Goal: Task Accomplishment & Management: Manage account settings

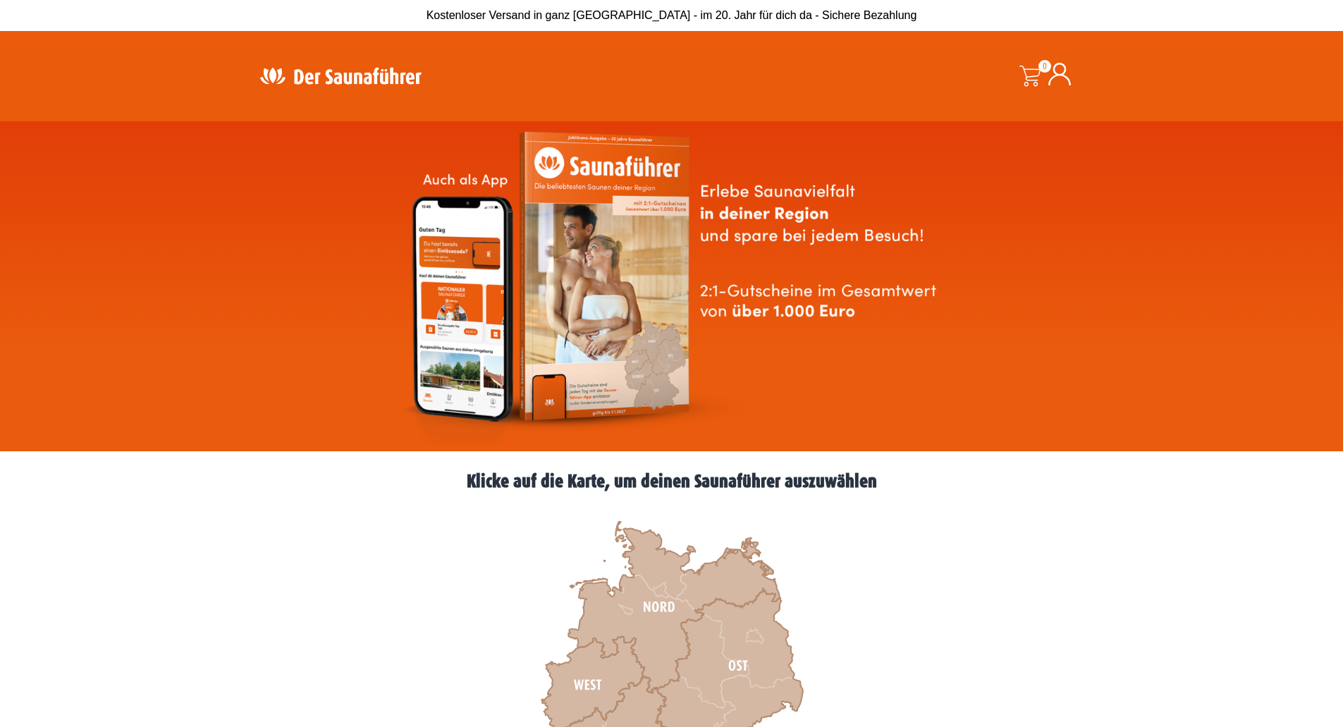
click at [1063, 73] on icon at bounding box center [1059, 74] width 23 height 23
click at [1063, 85] on div at bounding box center [1059, 76] width 23 height 27
click at [1063, 80] on icon at bounding box center [1059, 74] width 23 height 23
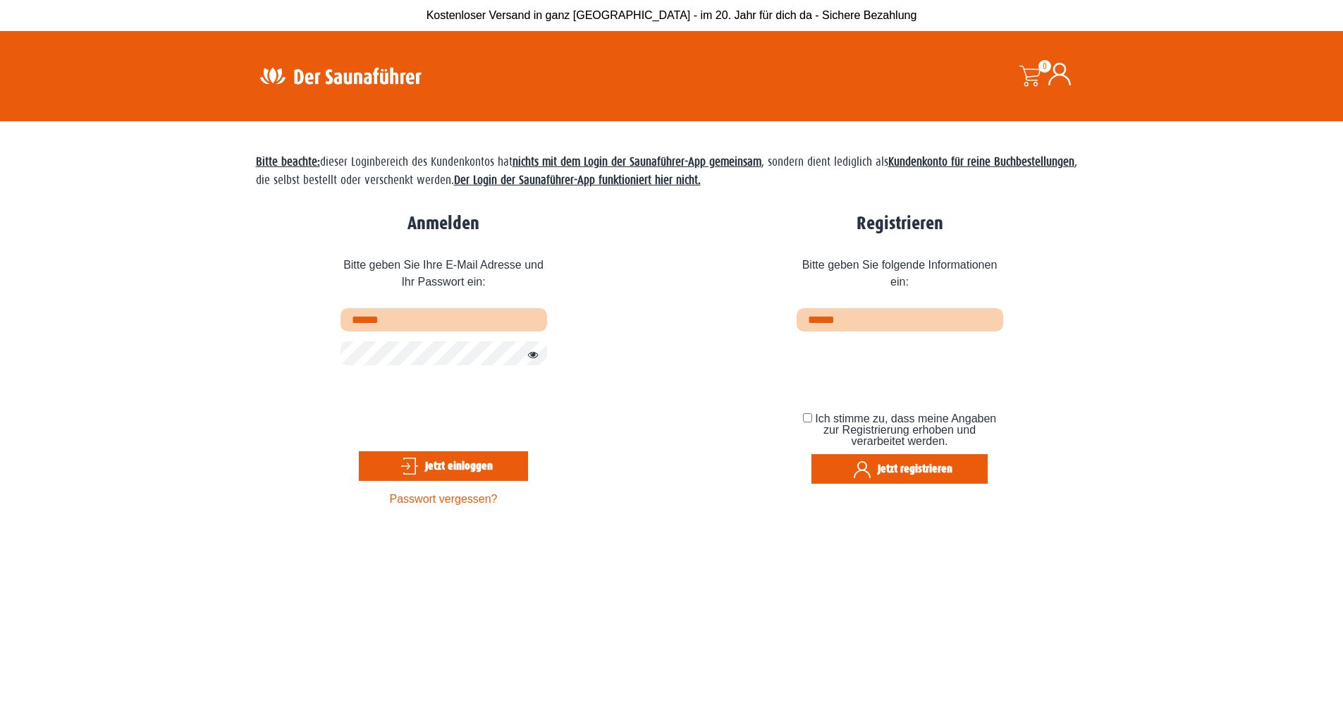
click at [445, 329] on input "text" at bounding box center [444, 319] width 207 height 23
type input "**********"
click at [359, 451] on button "Jetzt einloggen" at bounding box center [443, 466] width 169 height 30
